Goal: Task Accomplishment & Management: Manage account settings

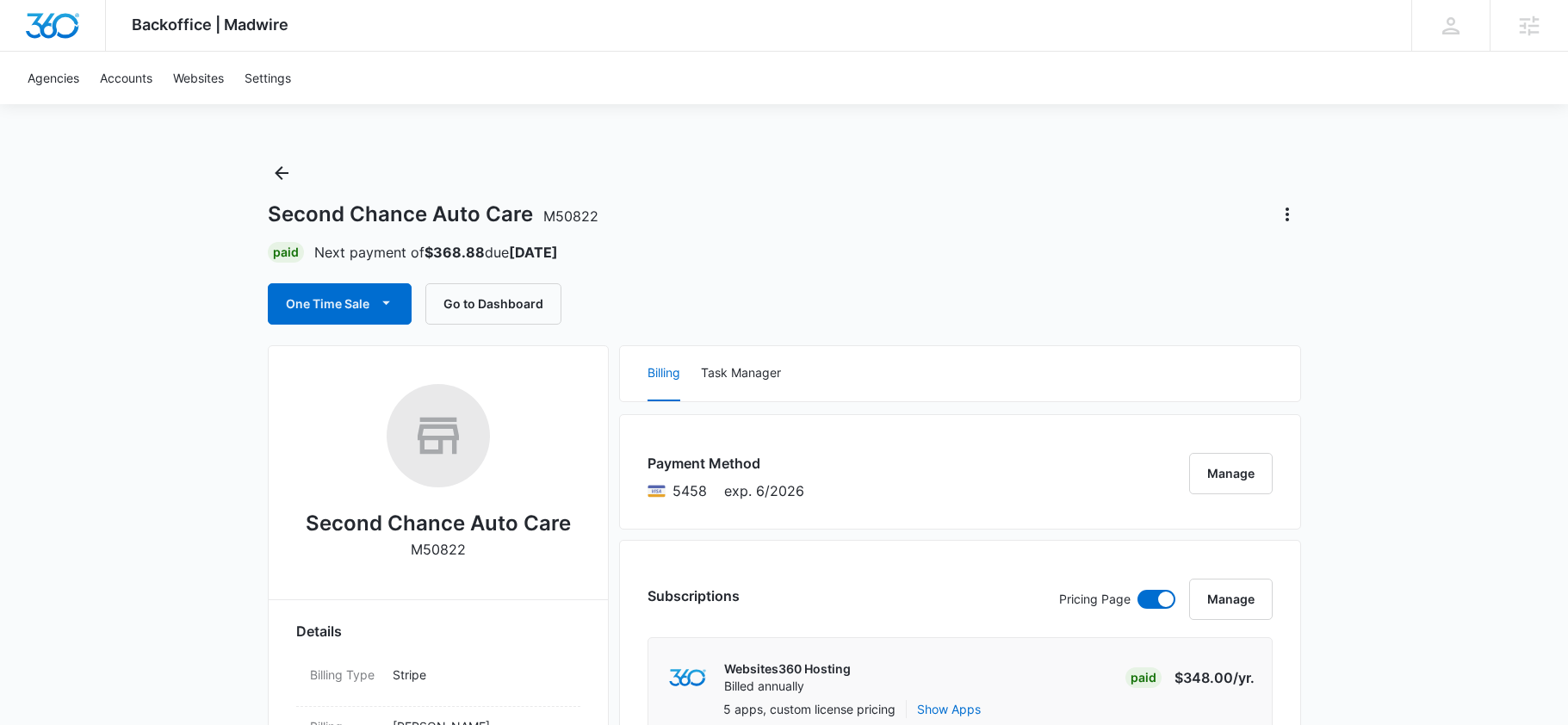
click at [694, 256] on div "Paid Next payment of $368.88 due [DATE]" at bounding box center [784, 252] width 1033 height 20
click at [728, 272] on div "Second Chance Auto Care M50822 Paid Next payment of $368.88 due [DATE] One Time…" at bounding box center [784, 241] width 1033 height 165
click at [723, 273] on div "Second Chance Auto Care M50822 Paid Next payment of $368.88 due [DATE] One Time…" at bounding box center [784, 241] width 1033 height 165
click at [1286, 214] on icon "Actions" at bounding box center [1288, 214] width 4 height 13
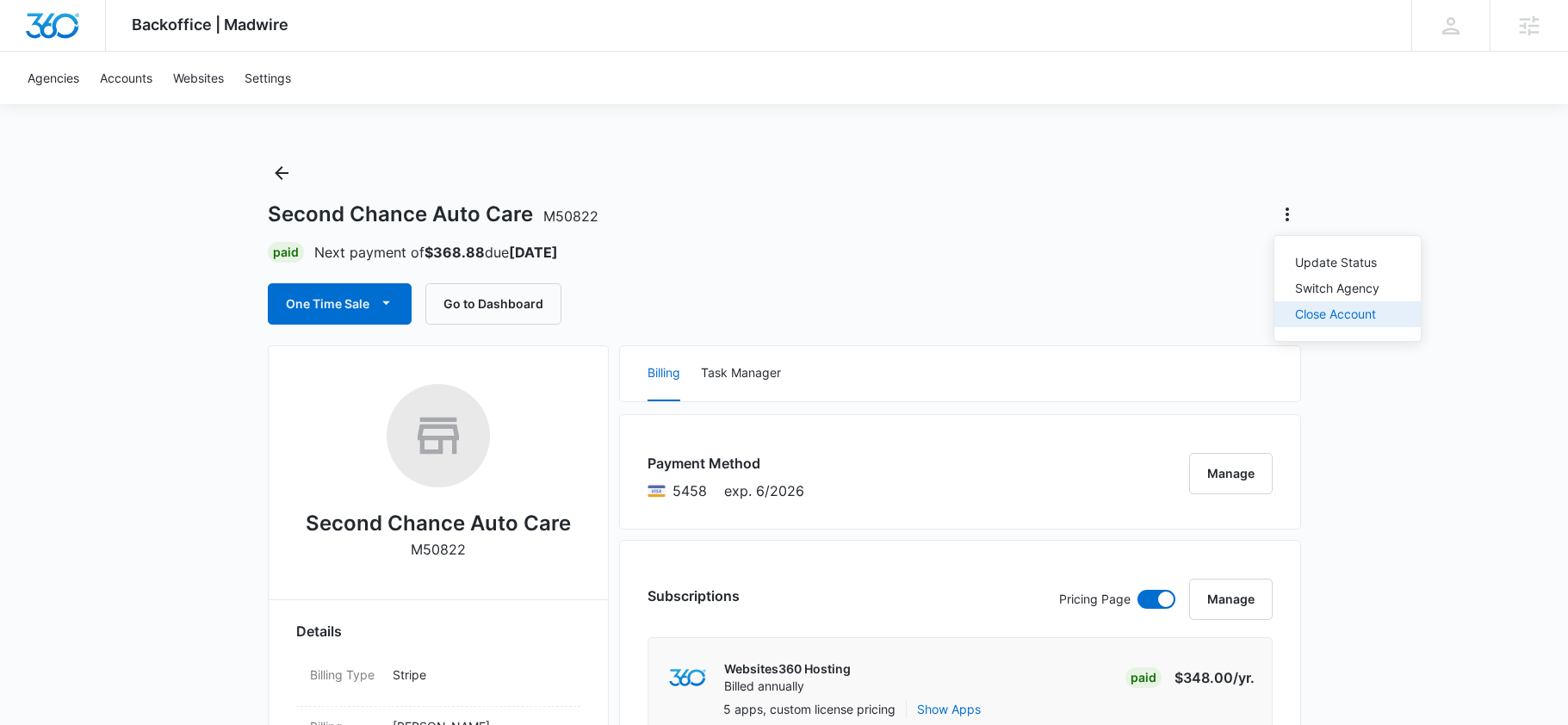
click at [1314, 314] on div "Close Account" at bounding box center [1337, 314] width 85 height 13
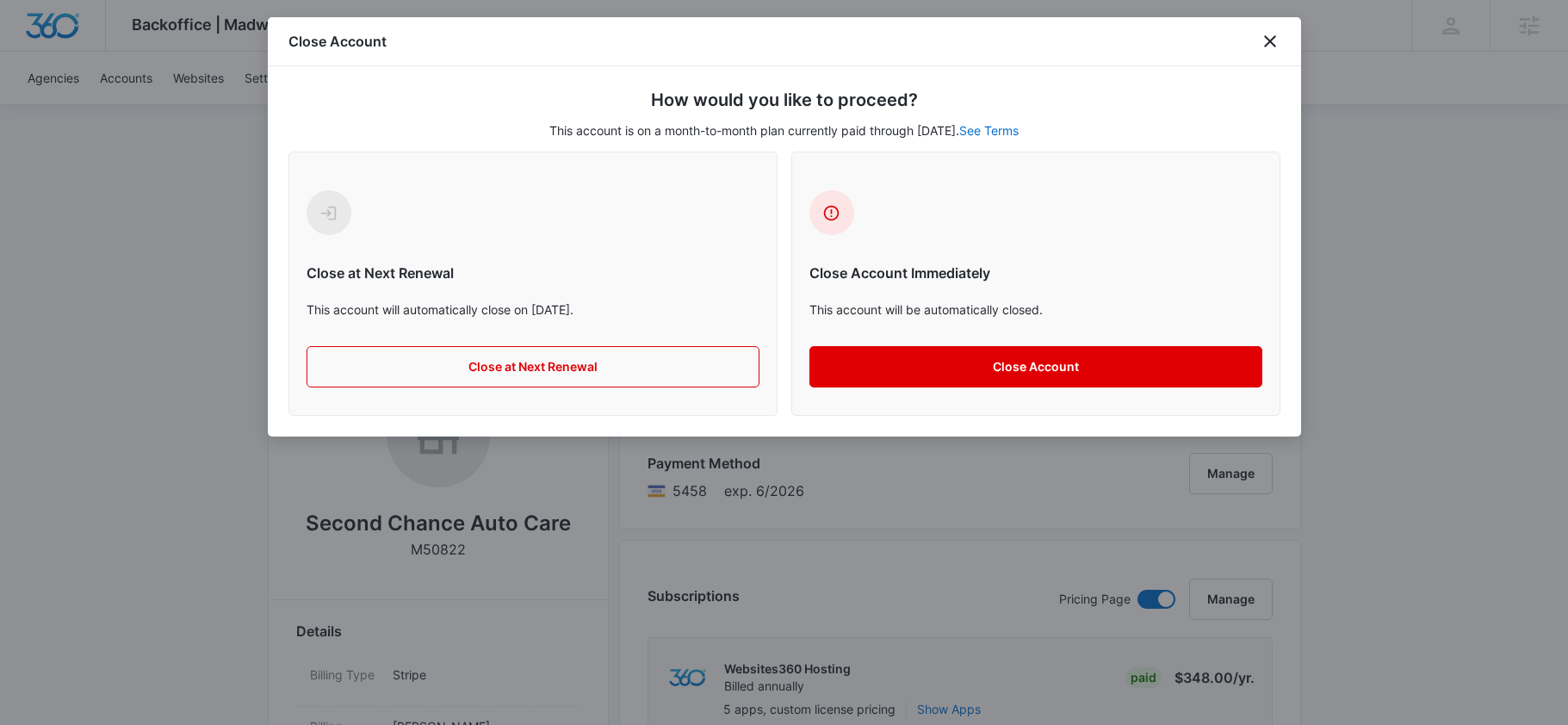
click at [915, 371] on button "Close Account" at bounding box center [1036, 366] width 453 height 41
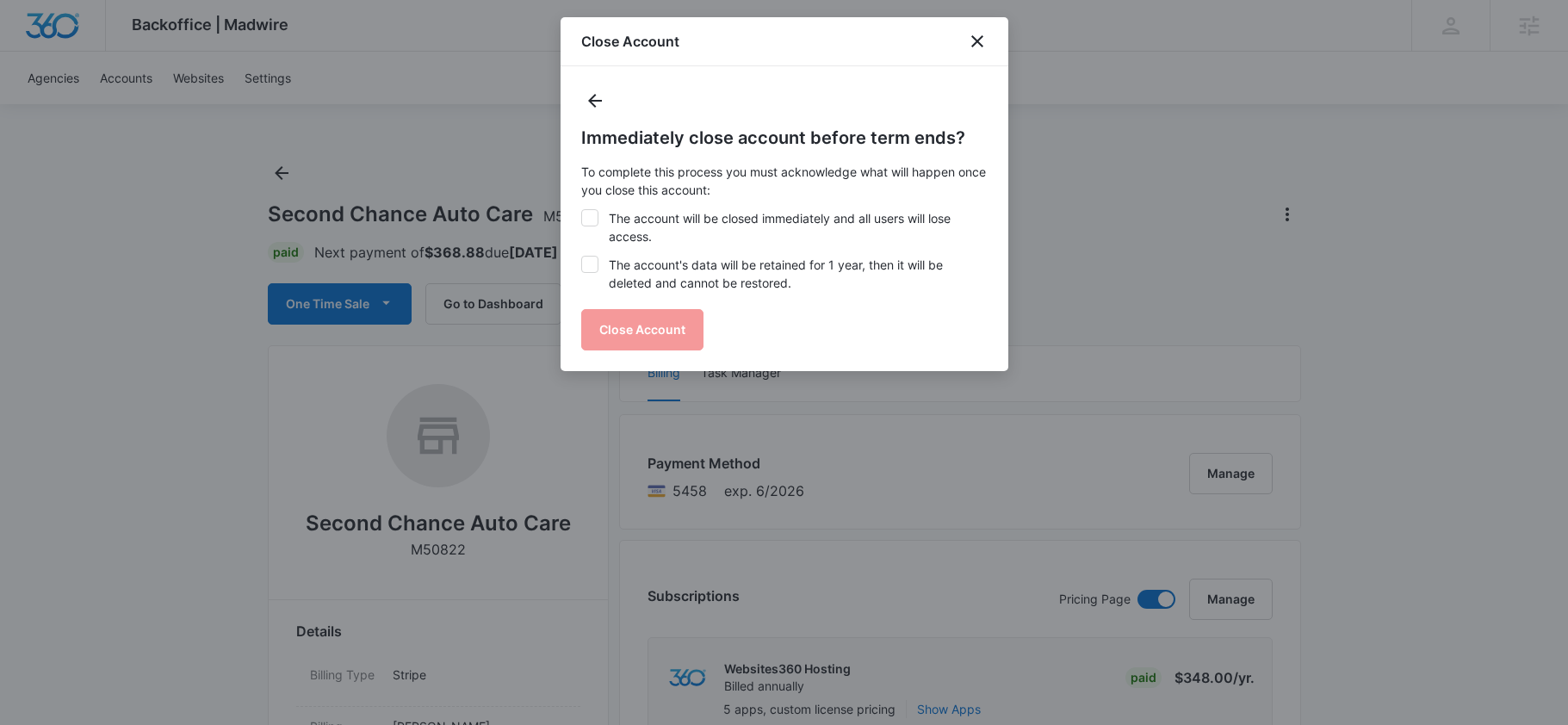
click at [730, 266] on label "The account's data will be retained for 1 year, then it will be deleted and can…" at bounding box center [784, 274] width 407 height 37
click at [582, 256] on input "The account's data will be retained for 1 year, then it will be deleted and can…" at bounding box center [581, 255] width 1 height 1
checkbox input "true"
click at [730, 238] on label "The account will be closed immediately and all users will lose access." at bounding box center [784, 228] width 407 height 37
click at [582, 210] on input "The account will be closed immediately and all users will lose access." at bounding box center [581, 209] width 1 height 1
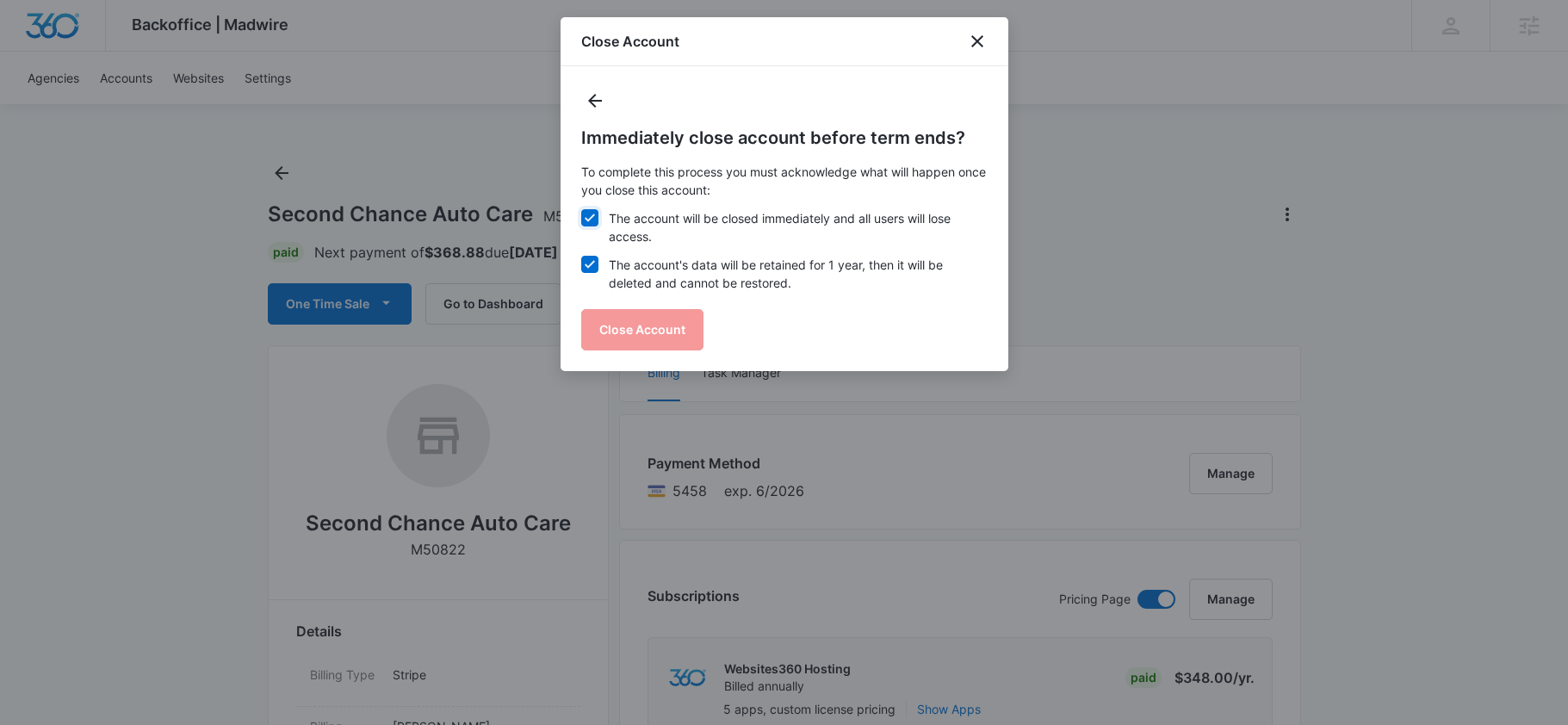
checkbox input "true"
click at [652, 326] on button "Close Account" at bounding box center [642, 330] width 122 height 41
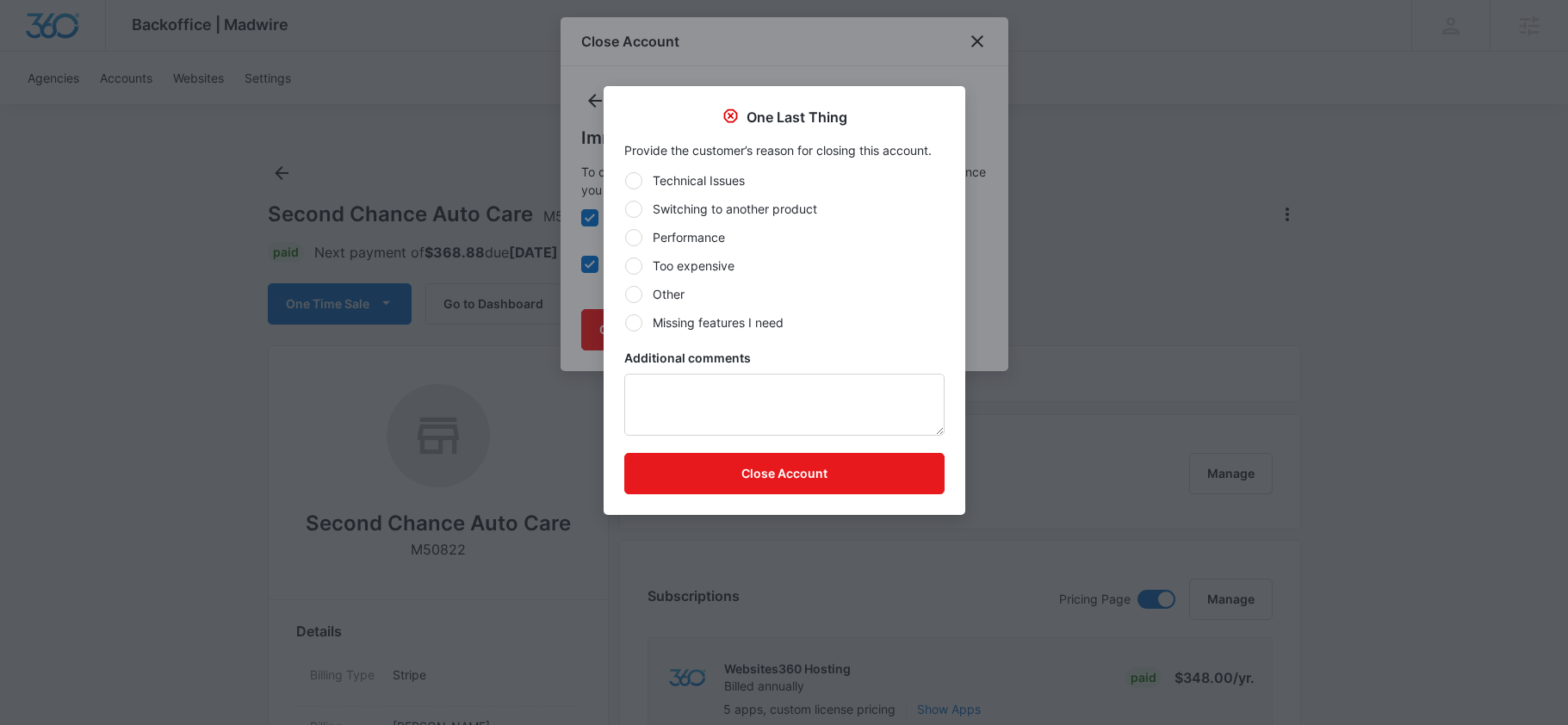
click at [632, 302] on div at bounding box center [633, 295] width 17 height 17
click at [625, 294] on input "Other" at bounding box center [625, 294] width 1 height 1
radio input "true"
click at [696, 398] on textarea "Additional comments" at bounding box center [784, 405] width 320 height 62
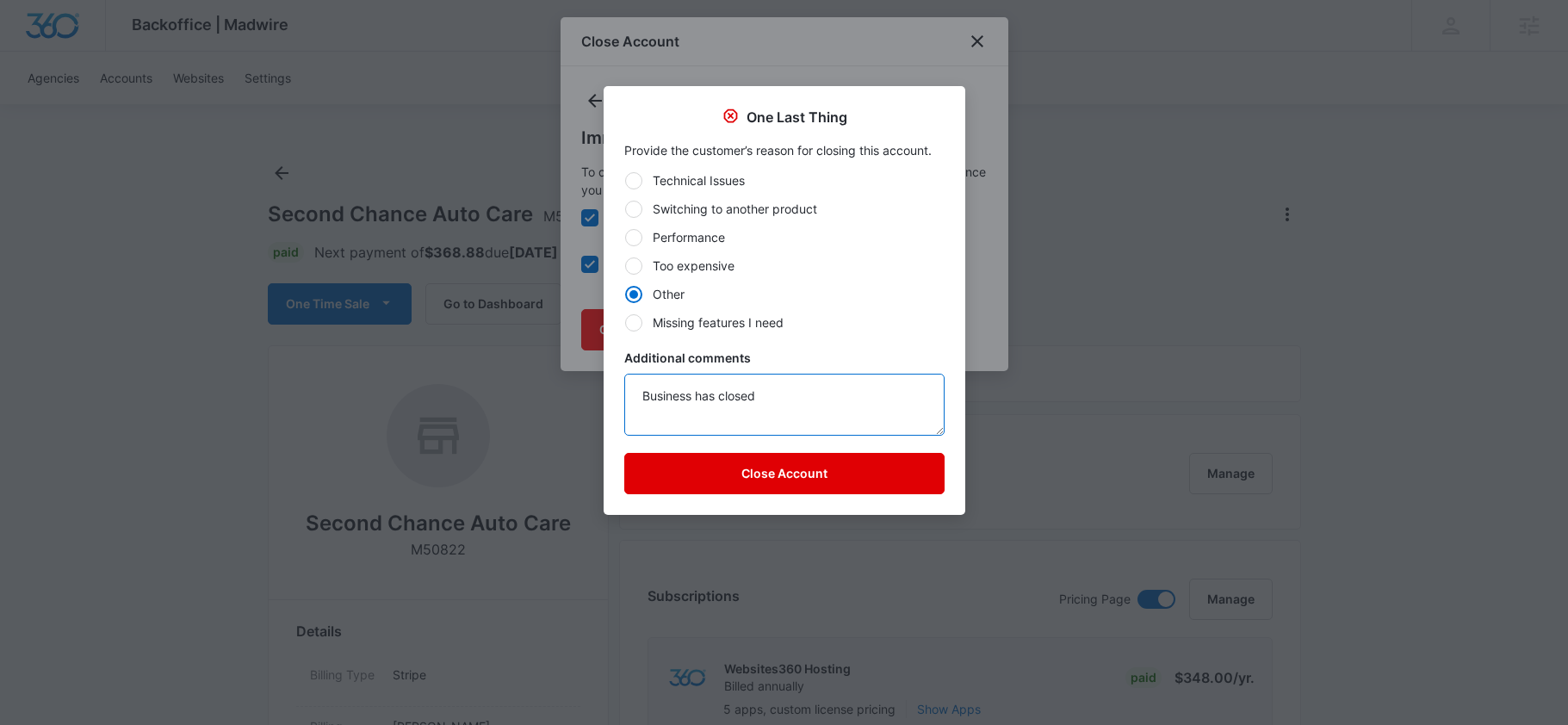
type textarea "Business has closed"
click at [698, 456] on button "Close Account" at bounding box center [784, 473] width 320 height 41
